Goal: Find specific page/section: Find specific page/section

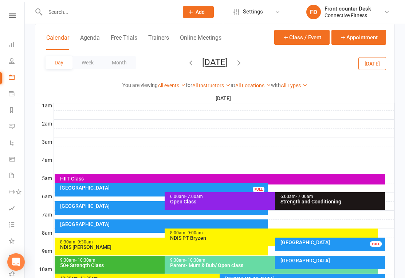
click at [187, 59] on icon "button" at bounding box center [191, 63] width 8 height 8
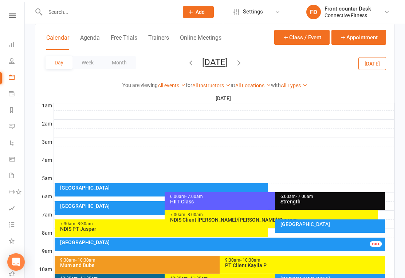
click at [187, 64] on icon "button" at bounding box center [191, 63] width 8 height 8
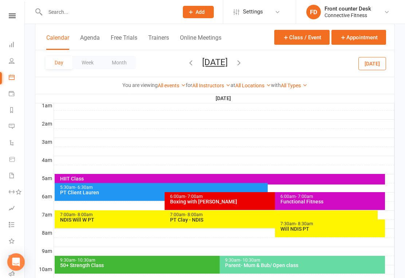
click at [187, 62] on icon "button" at bounding box center [191, 63] width 8 height 8
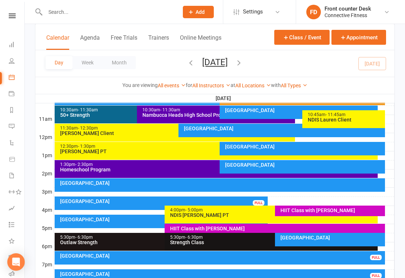
scroll to position [237, 0]
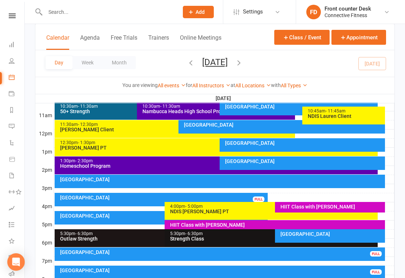
click at [84, 179] on div "[GEOGRAPHIC_DATA]" at bounding box center [222, 179] width 324 height 5
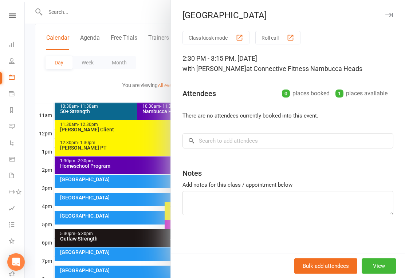
click at [145, 202] on div at bounding box center [215, 139] width 380 height 278
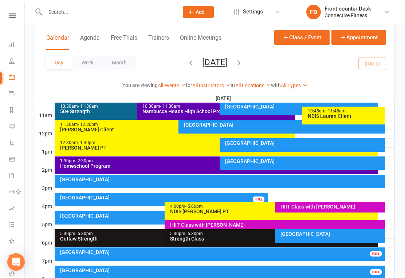
click at [135, 178] on div "[GEOGRAPHIC_DATA]" at bounding box center [222, 179] width 324 height 5
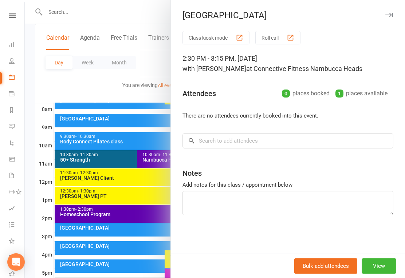
scroll to position [187, 0]
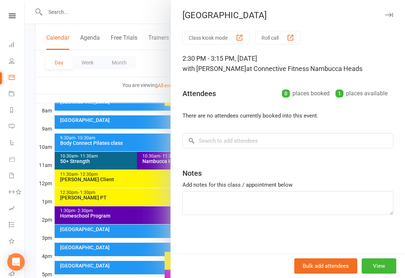
click at [114, 28] on div at bounding box center [215, 139] width 380 height 278
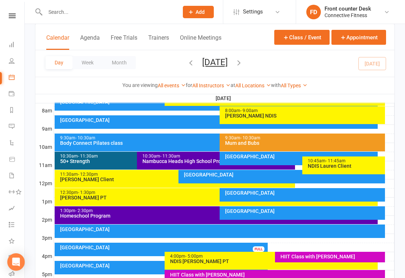
click at [243, 62] on icon "button" at bounding box center [239, 63] width 8 height 8
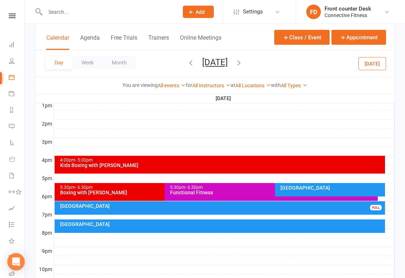
scroll to position [293, 0]
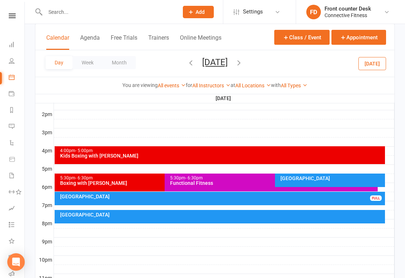
click at [48, 13] on input "text" at bounding box center [108, 12] width 130 height 10
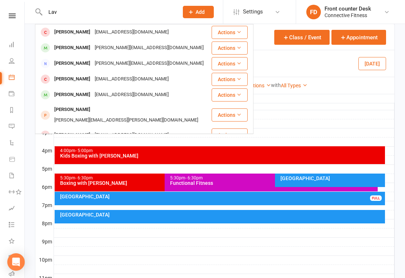
type input "Lav"
click at [158, 47] on div "Rielly Laverty [EMAIL_ADDRESS][DOMAIN_NAME]" at bounding box center [123, 47] width 175 height 15
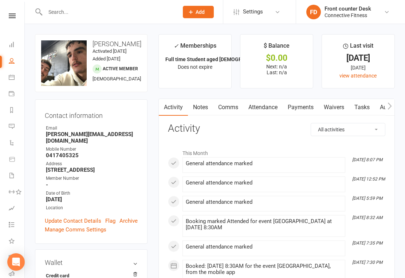
click at [119, 21] on div at bounding box center [104, 12] width 138 height 24
click at [117, 12] on input "text" at bounding box center [108, 12] width 130 height 10
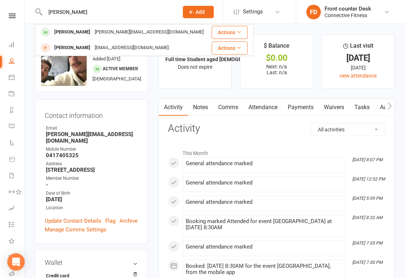
type input "[PERSON_NAME]"
click at [157, 30] on div "[PERSON_NAME] [PERSON_NAME][EMAIL_ADDRESS][DOMAIN_NAME]" at bounding box center [123, 32] width 175 height 15
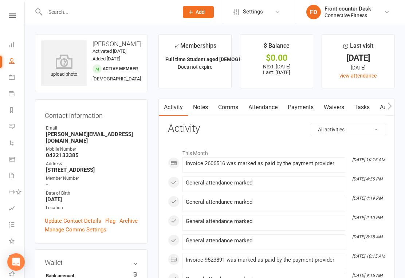
click at [9, 47] on link "Dashboard" at bounding box center [17, 45] width 16 height 16
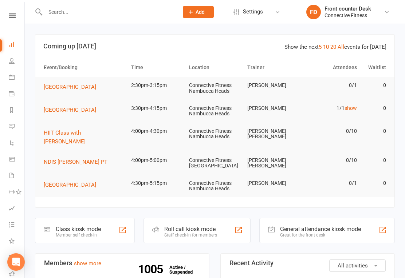
click at [127, 16] on input "text" at bounding box center [108, 12] width 130 height 10
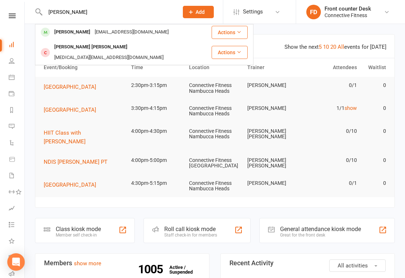
type input "[PERSON_NAME]"
click at [147, 36] on div "[EMAIL_ADDRESS][DOMAIN_NAME]" at bounding box center [131, 32] width 78 height 11
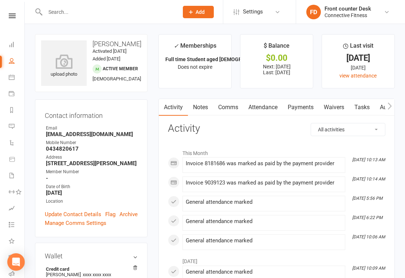
click at [12, 41] on icon at bounding box center [12, 44] width 6 height 6
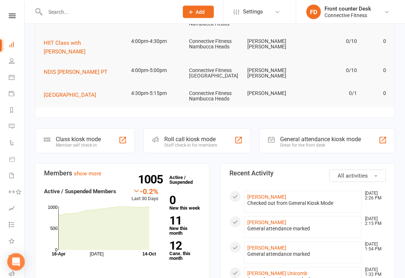
scroll to position [87, 0]
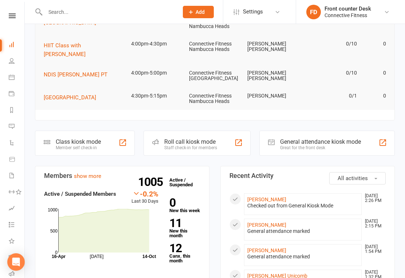
click at [150, 16] on input "text" at bounding box center [108, 12] width 130 height 10
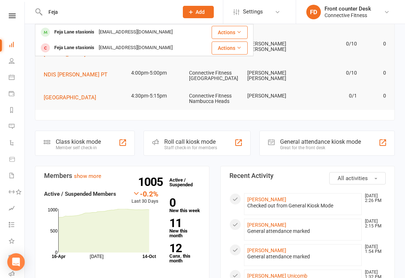
type input "Feja"
click at [144, 32] on div "[EMAIL_ADDRESS][DOMAIN_NAME]" at bounding box center [135, 32] width 78 height 11
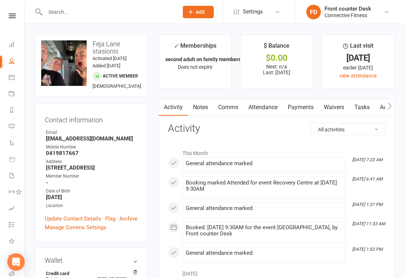
click at [14, 48] on link "Dashboard" at bounding box center [17, 45] width 16 height 16
